Goal: Information Seeking & Learning: Learn about a topic

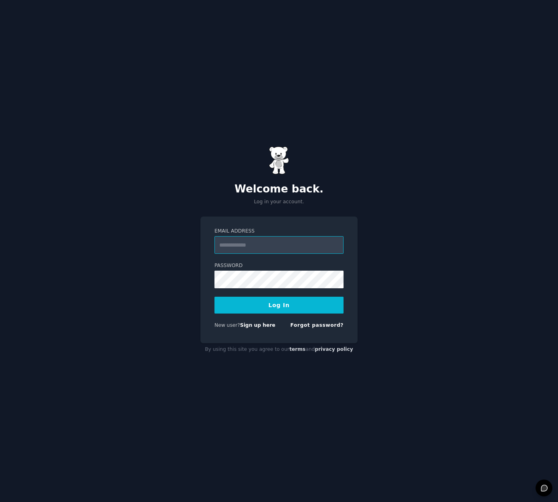
type input "**********"
click at [286, 308] on button "Log In" at bounding box center [279, 305] width 129 height 17
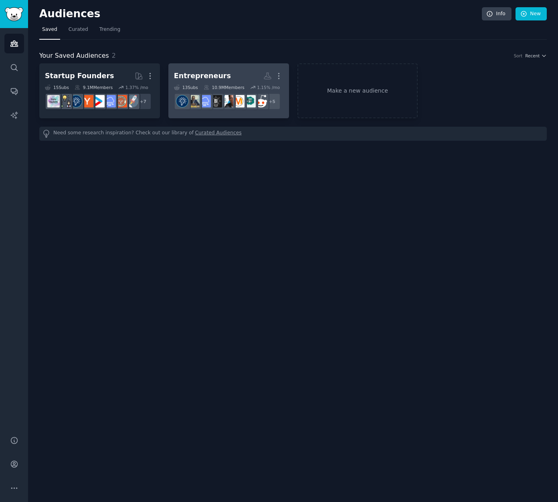
click at [205, 77] on div "Entrepreneurs" at bounding box center [202, 76] width 57 height 10
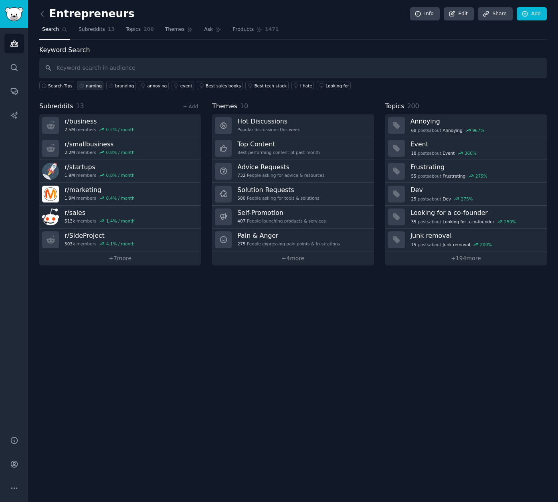
click at [93, 87] on div "naming" at bounding box center [94, 86] width 16 height 6
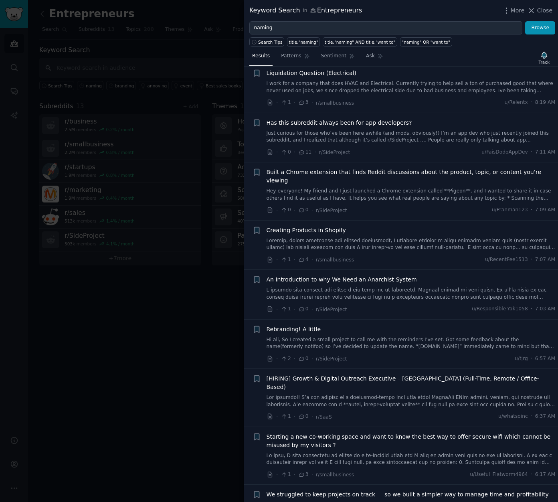
scroll to position [84, 0]
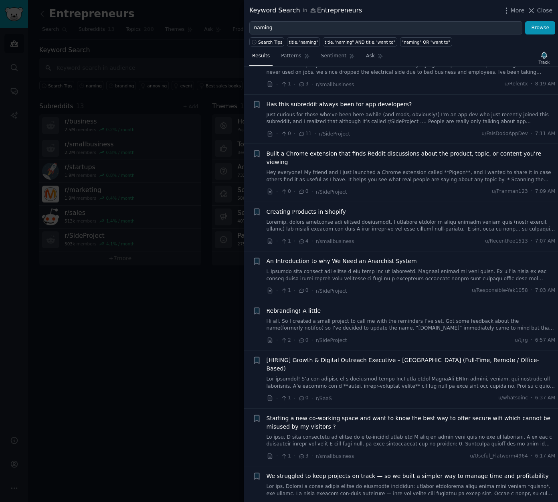
click at [303, 307] on span "Rebranding! A little" at bounding box center [294, 311] width 55 height 8
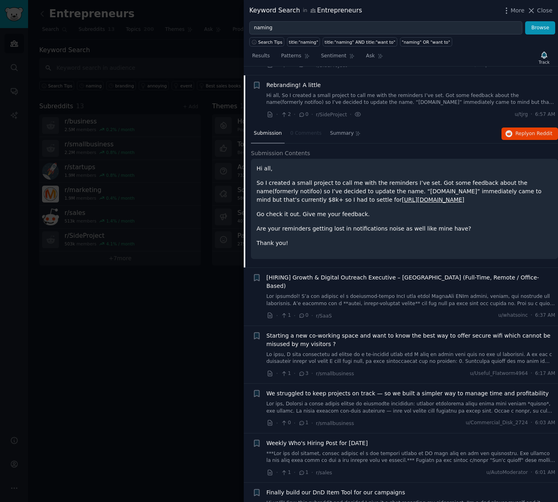
scroll to position [310, 0]
click at [519, 130] on span "Reply on Reddit" at bounding box center [534, 133] width 37 height 7
click at [291, 81] on span "Rebranding! A little" at bounding box center [294, 85] width 55 height 8
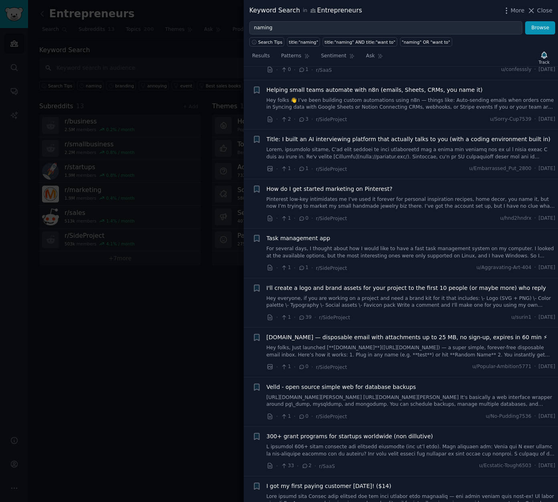
scroll to position [1228, 0]
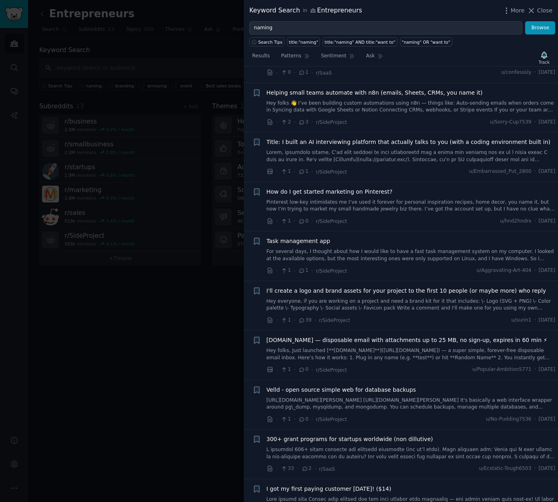
click at [332, 287] on span "I'll create a logo and brand assets for your project to the first 10 people (or…" at bounding box center [407, 291] width 280 height 8
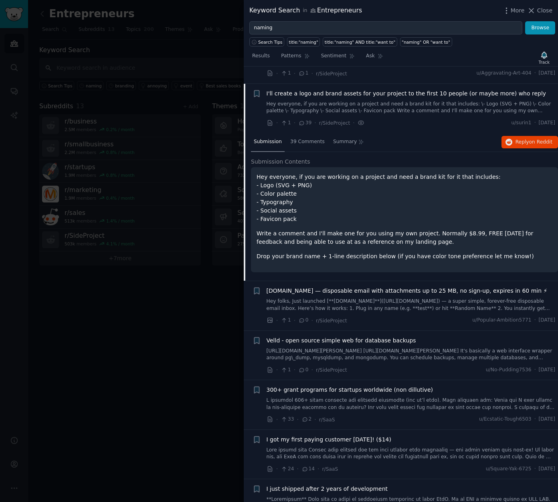
scroll to position [1425, 0]
click at [544, 139] on span "on Reddit" at bounding box center [541, 142] width 23 height 6
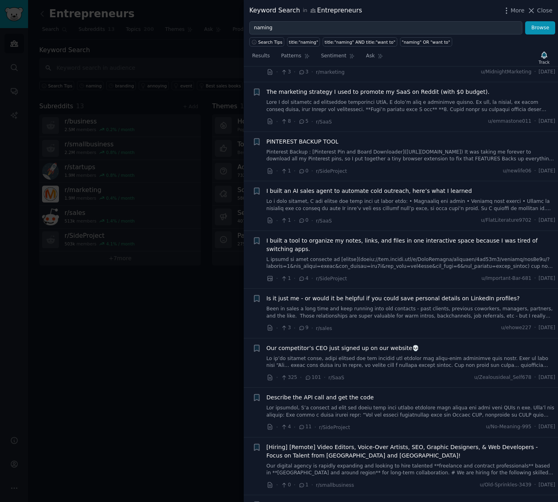
scroll to position [2120, 0]
